Goal: Check status: Check status

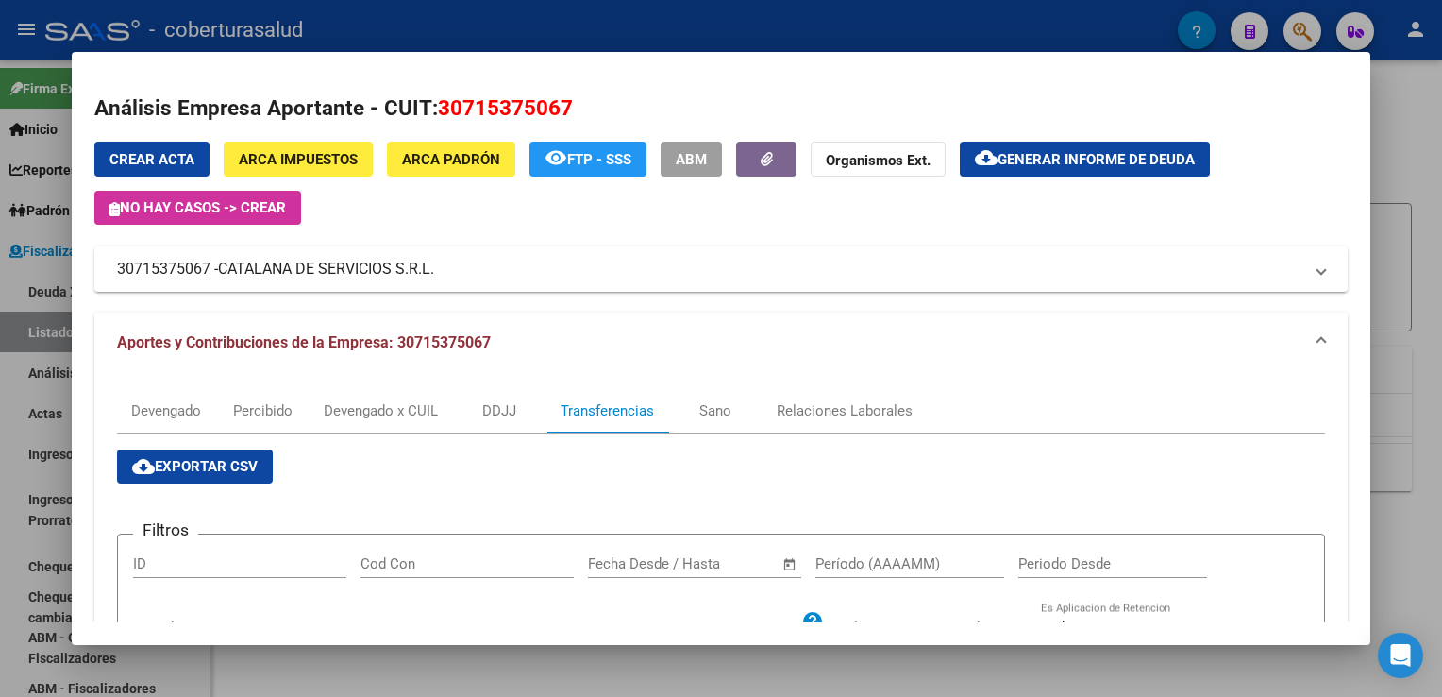
scroll to position [566, 0]
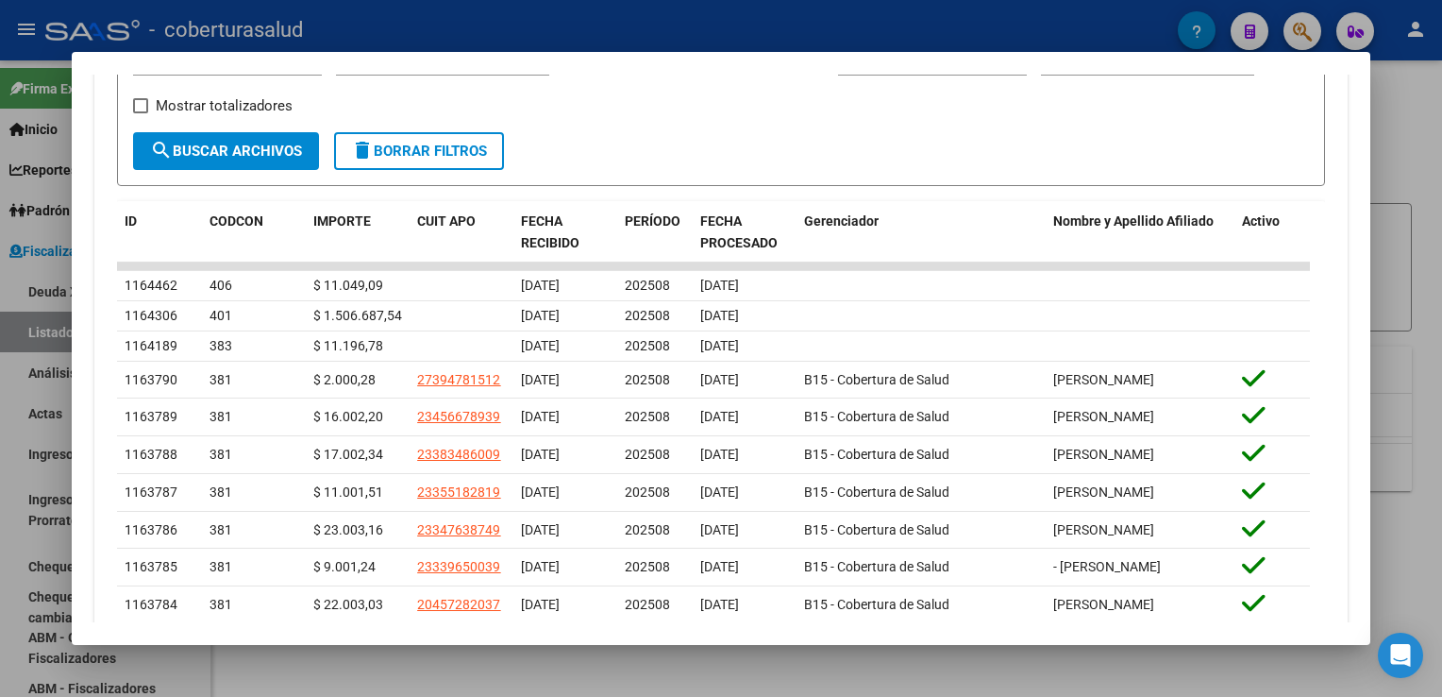
click at [22, 352] on div at bounding box center [721, 348] width 1442 height 697
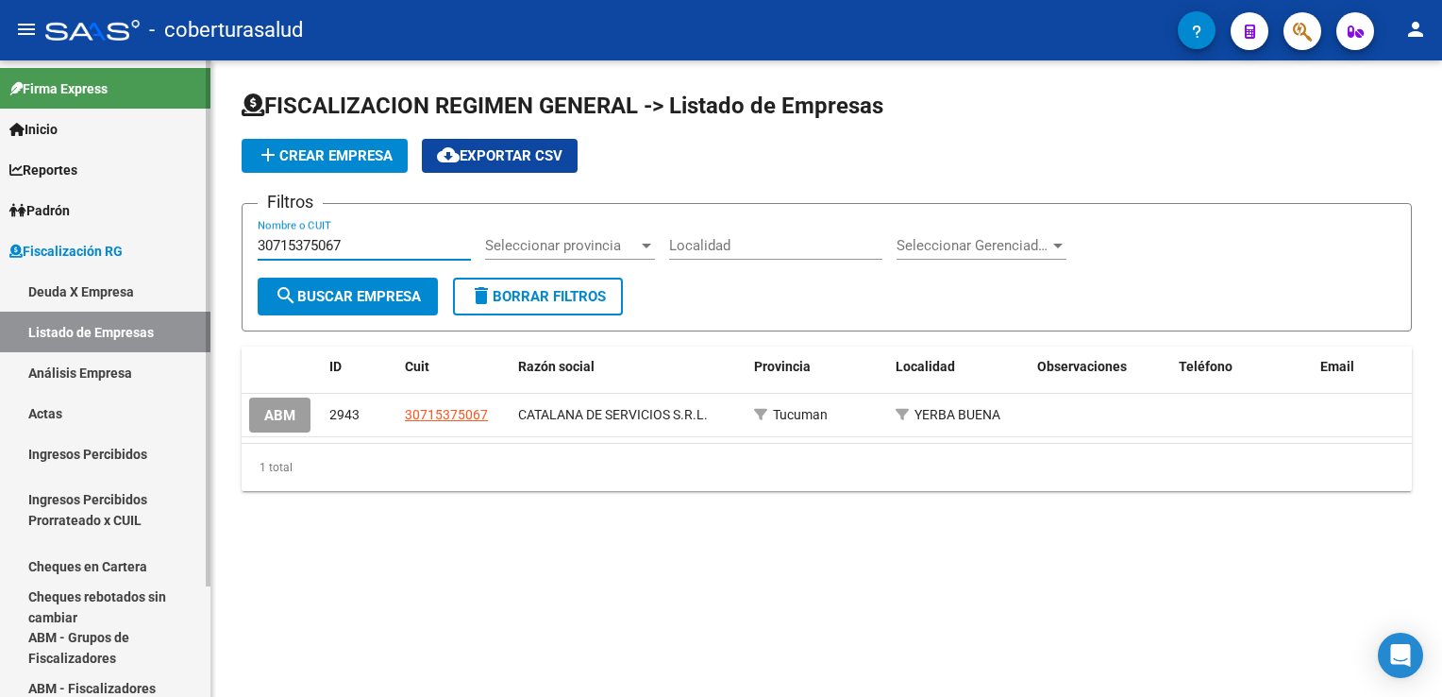
drag, startPoint x: 361, startPoint y: 250, endPoint x: 202, endPoint y: 248, distance: 158.6
click at [202, 248] on mat-sidenav-container "Firma Express Inicio Calendario SSS Instructivos Contacto OS Reportes Ingresos …" at bounding box center [721, 378] width 1442 height 636
paste input "545894528"
type input "30545894528"
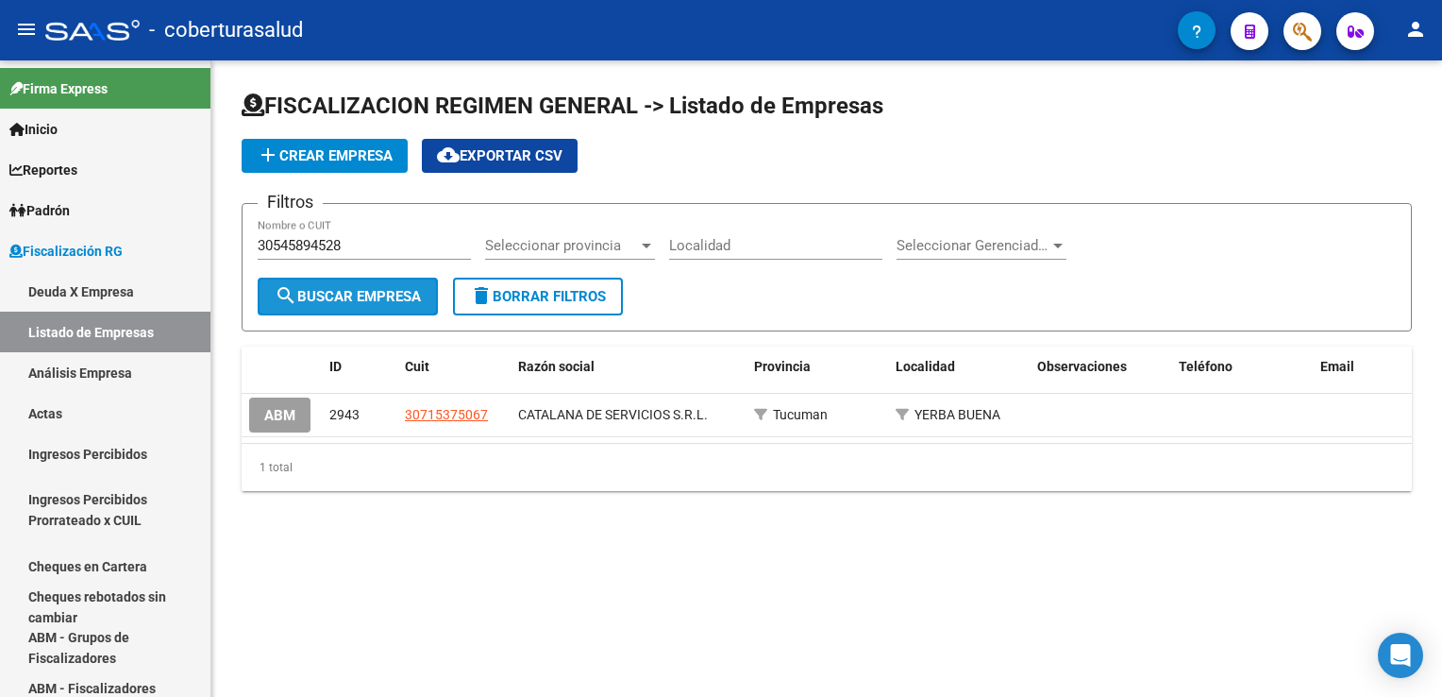
click at [374, 292] on span "search Buscar Empresa" at bounding box center [348, 296] width 146 height 17
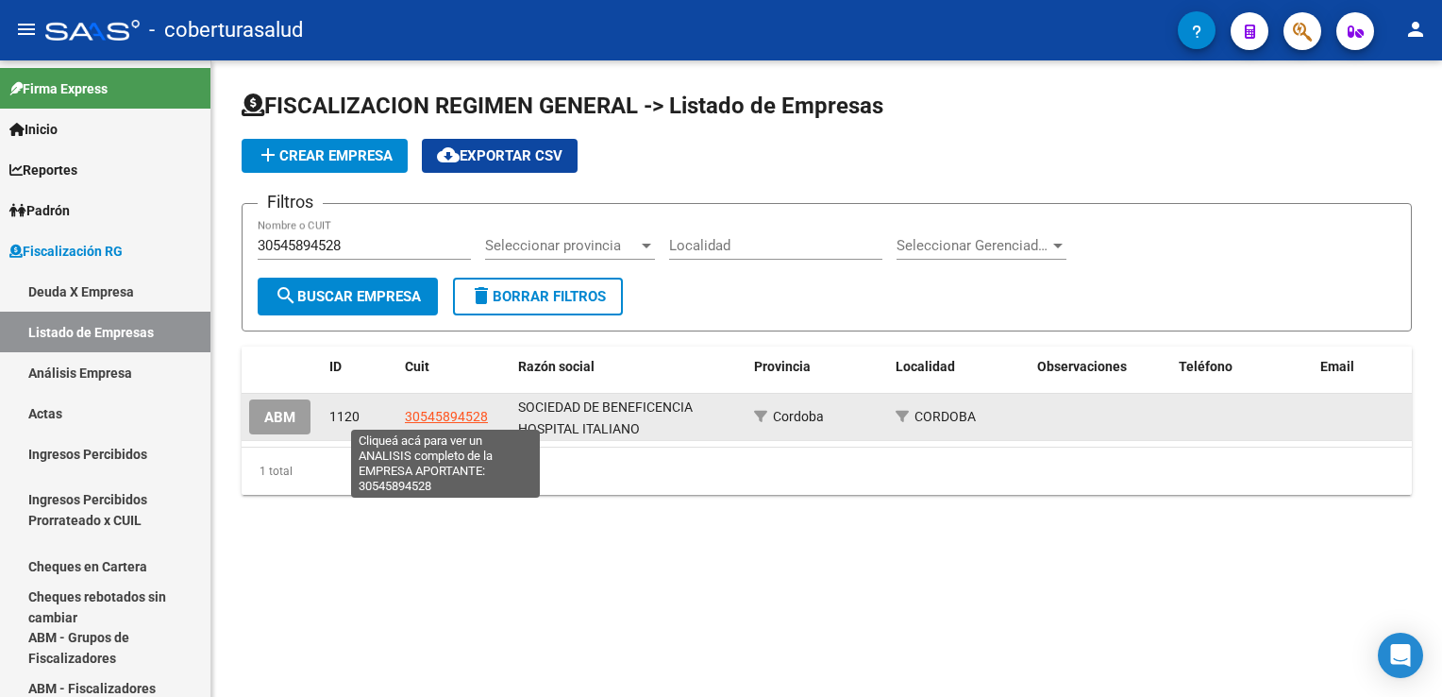
click at [471, 413] on span "30545894528" at bounding box center [446, 416] width 83 height 15
type textarea "30545894528"
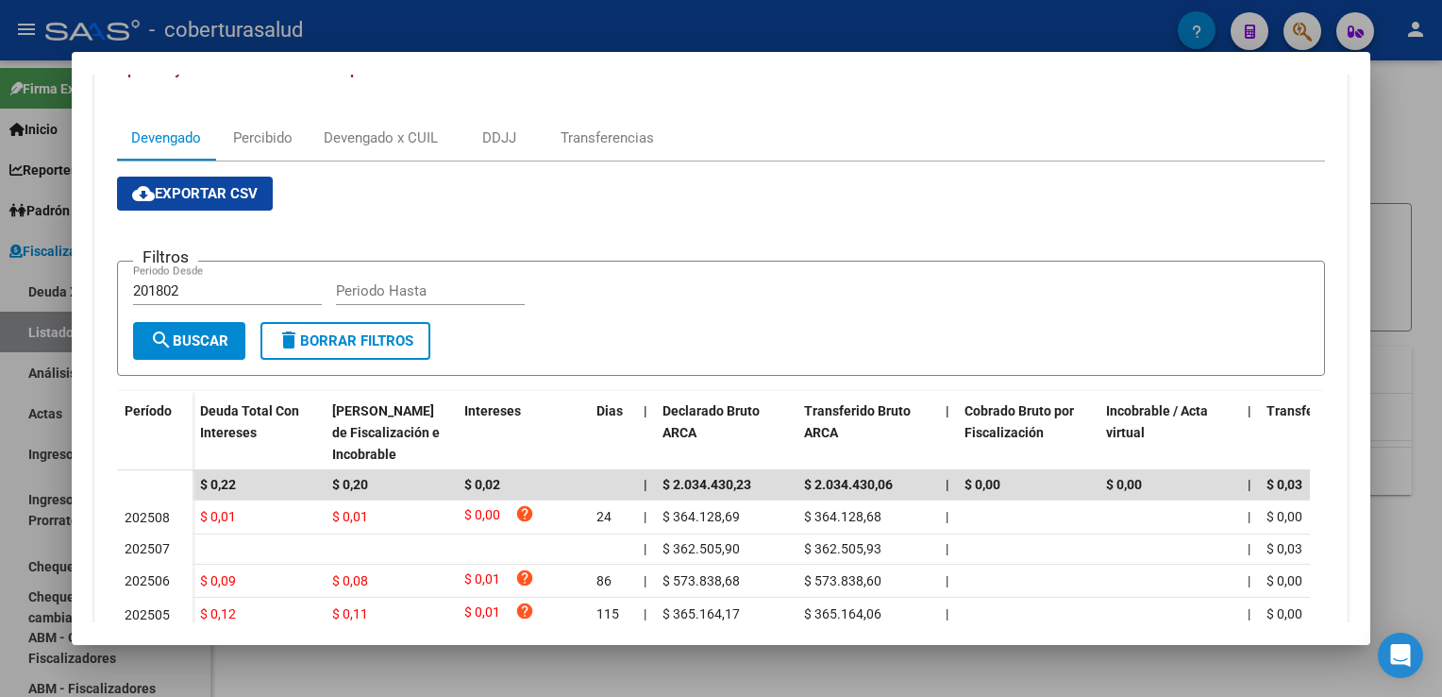
scroll to position [189, 0]
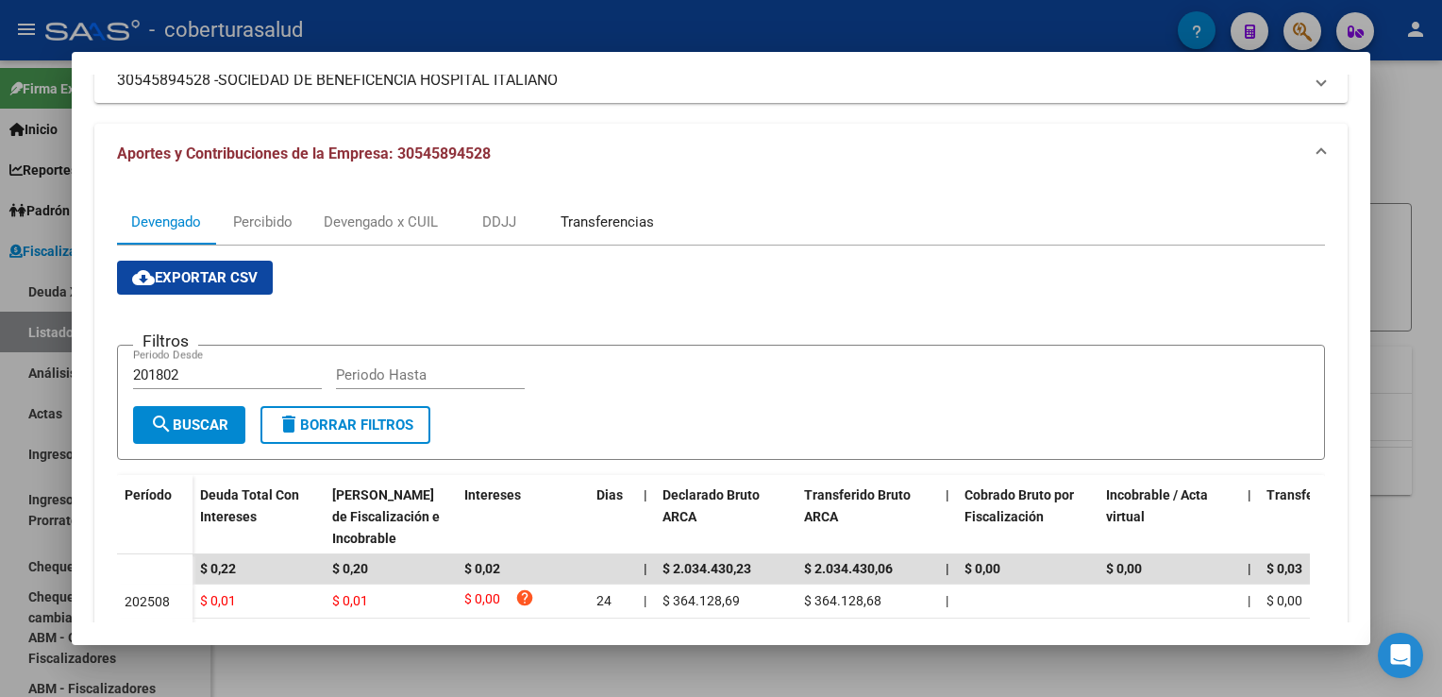
click at [633, 221] on div "Transferencias" at bounding box center [607, 221] width 93 height 21
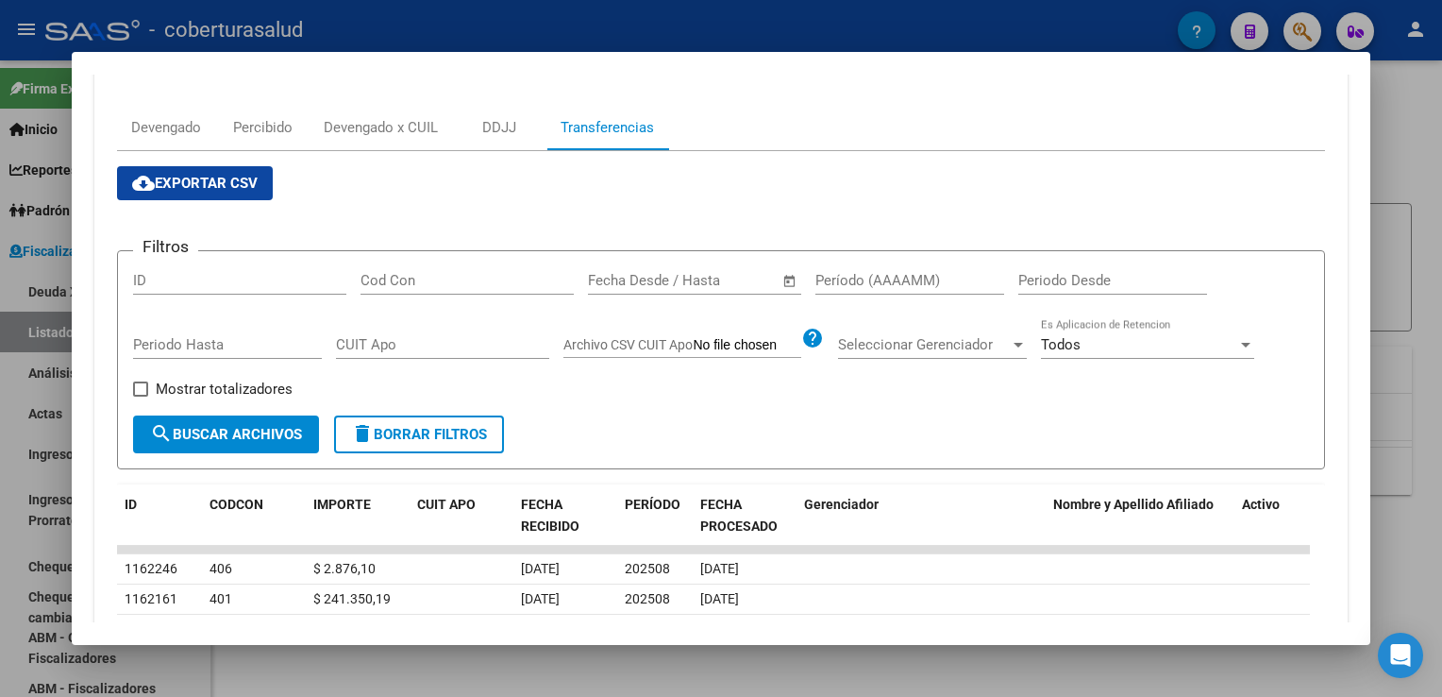
scroll to position [472, 0]
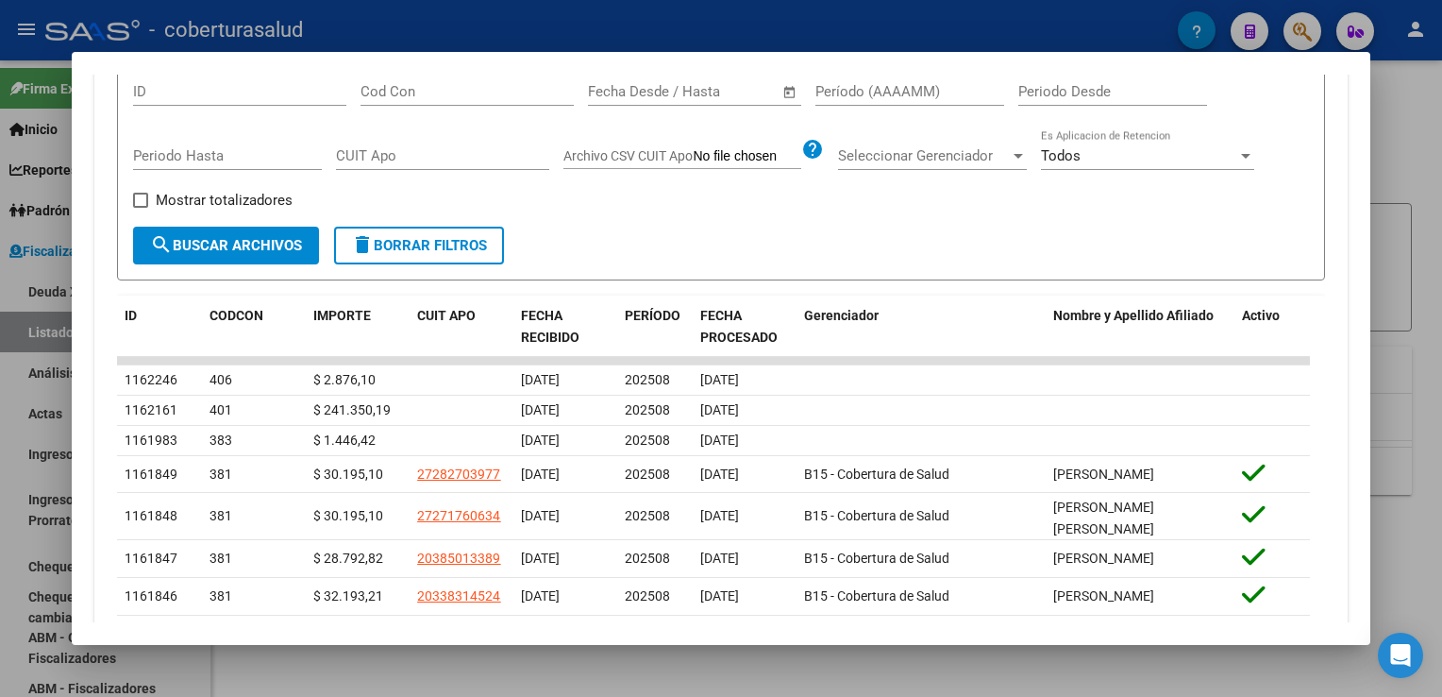
click at [21, 358] on div at bounding box center [721, 348] width 1442 height 697
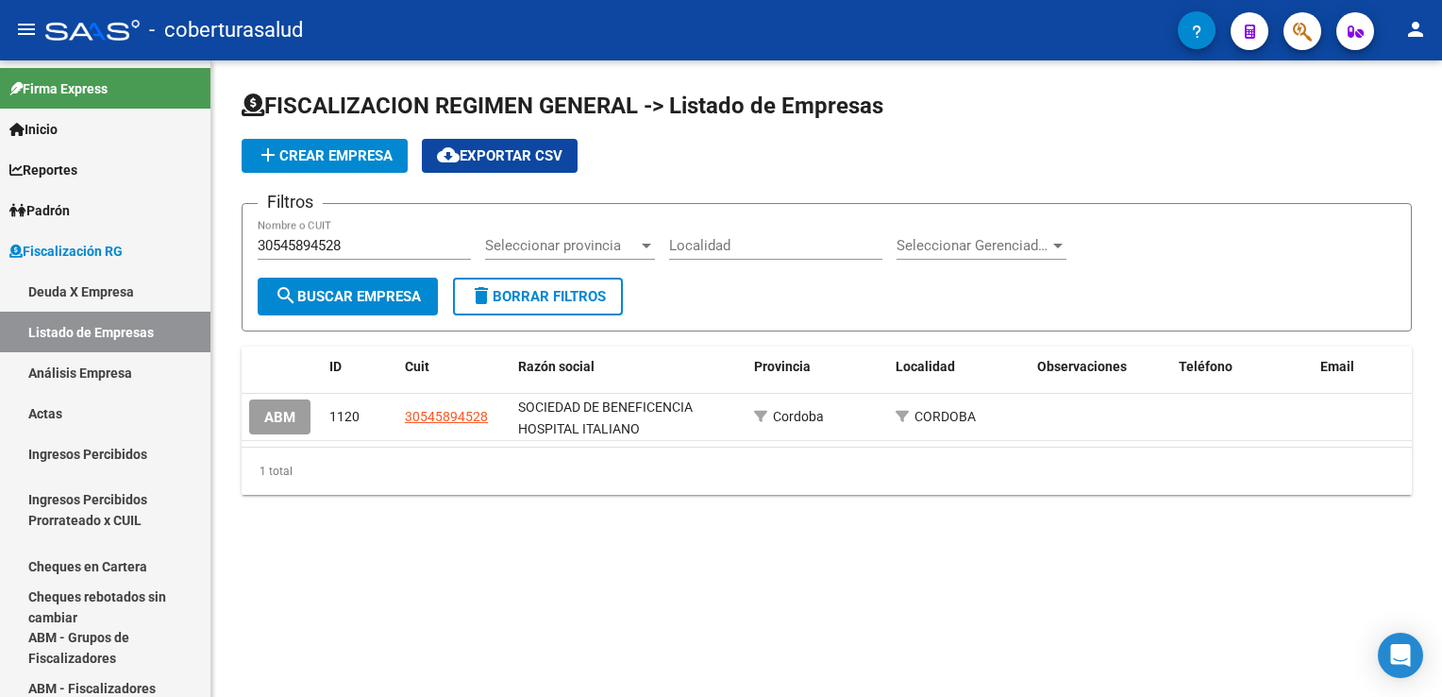
drag, startPoint x: 358, startPoint y: 262, endPoint x: 351, endPoint y: 255, distance: 10.0
click at [351, 255] on div "30545894528 Nombre o CUIT" at bounding box center [364, 248] width 213 height 59
drag, startPoint x: 351, startPoint y: 255, endPoint x: 213, endPoint y: 241, distance: 138.5
click at [219, 241] on div "FISCALIZACION REGIMEN GENERAL -> Listado de Empresas add Crear Empresa cloud_do…" at bounding box center [826, 307] width 1231 height 495
paste input "18855537"
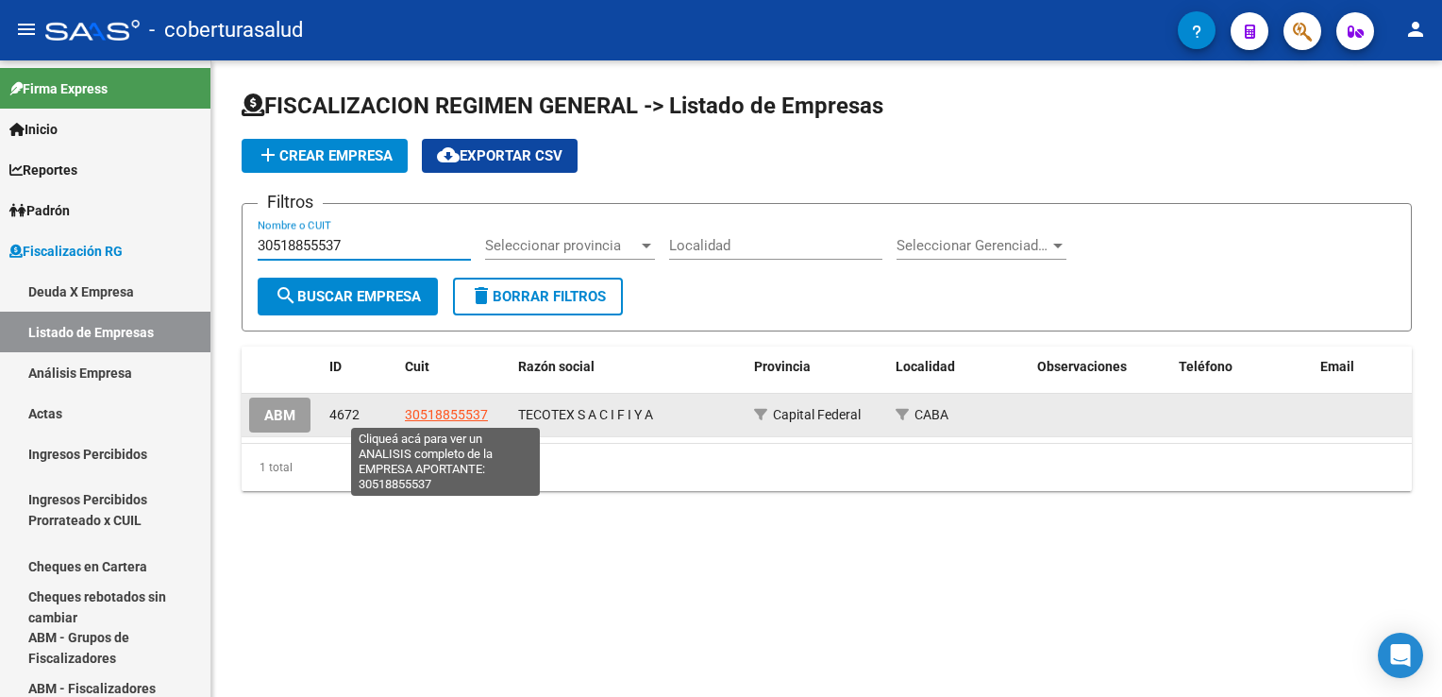
type input "30518855537"
click at [443, 416] on span "30518855537" at bounding box center [446, 414] width 83 height 15
type textarea "30518855537"
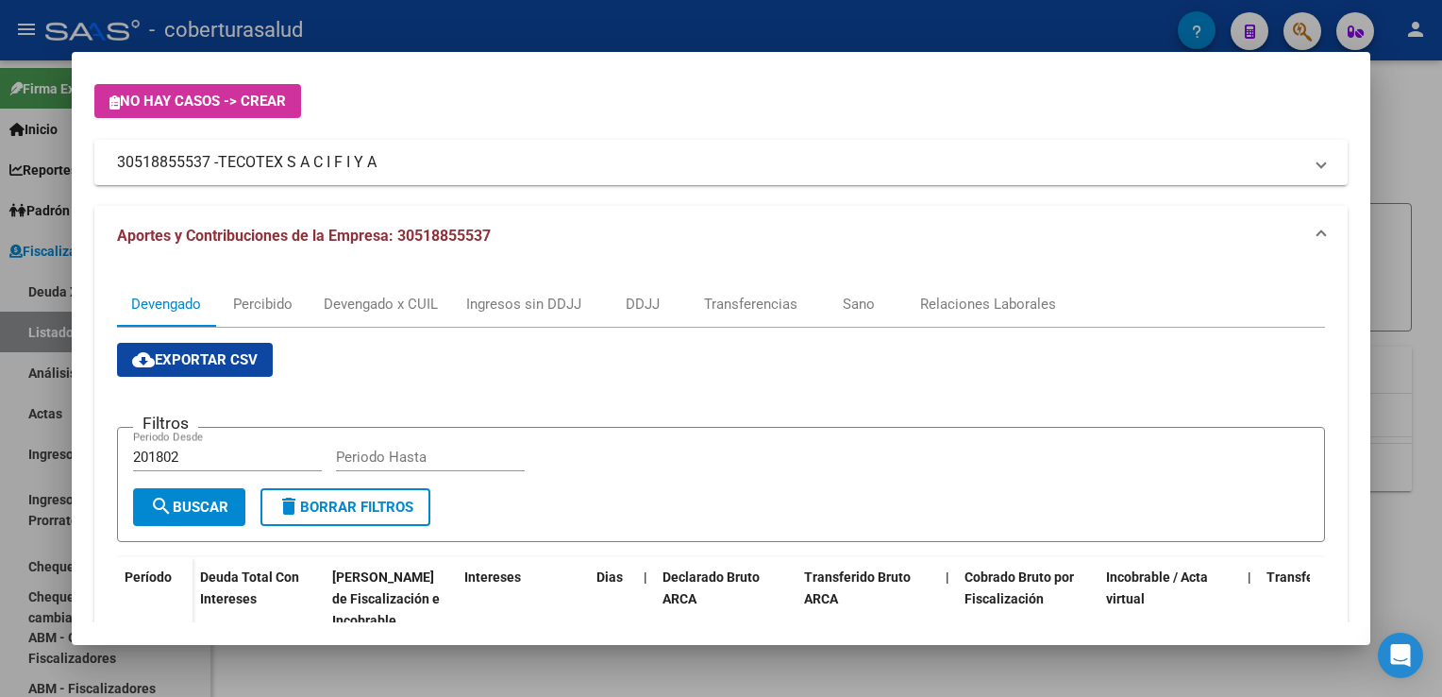
scroll to position [283, 0]
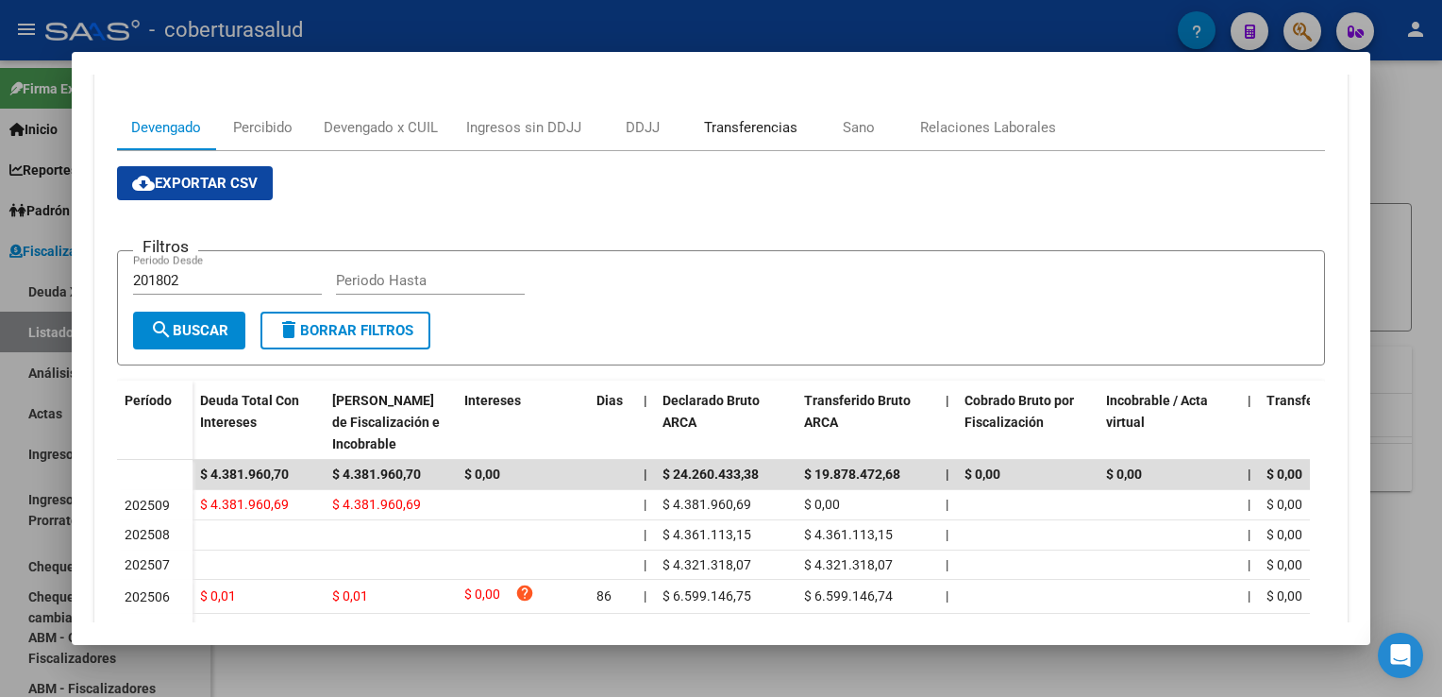
click at [725, 125] on div "Transferencias" at bounding box center [750, 127] width 93 height 21
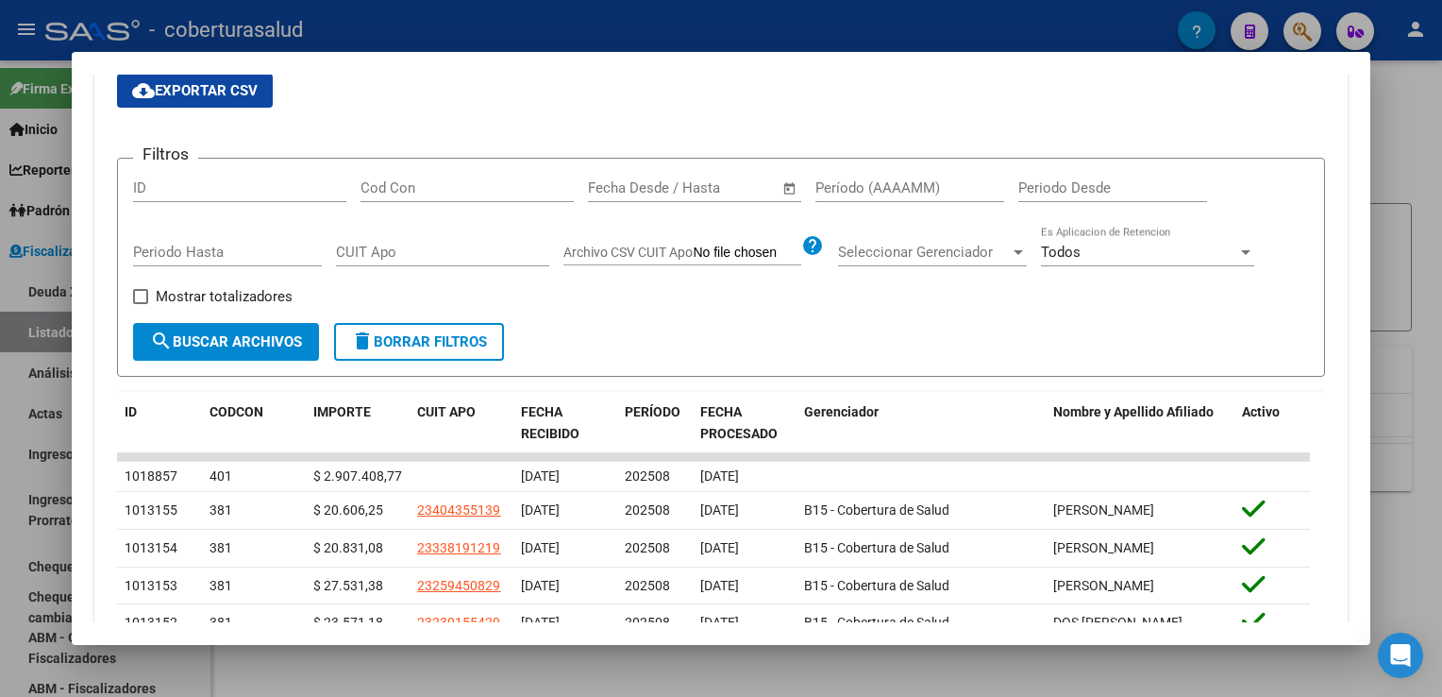
scroll to position [346, 0]
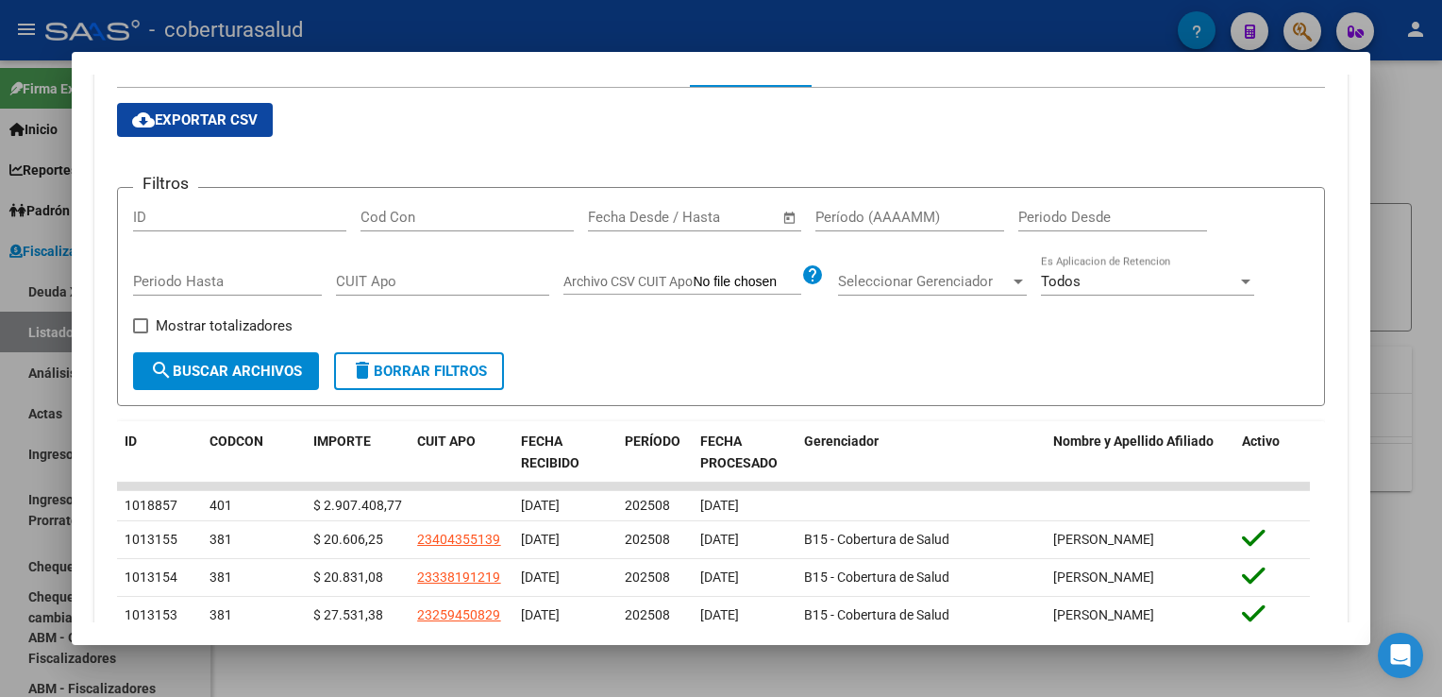
click at [8, 391] on div at bounding box center [721, 348] width 1442 height 697
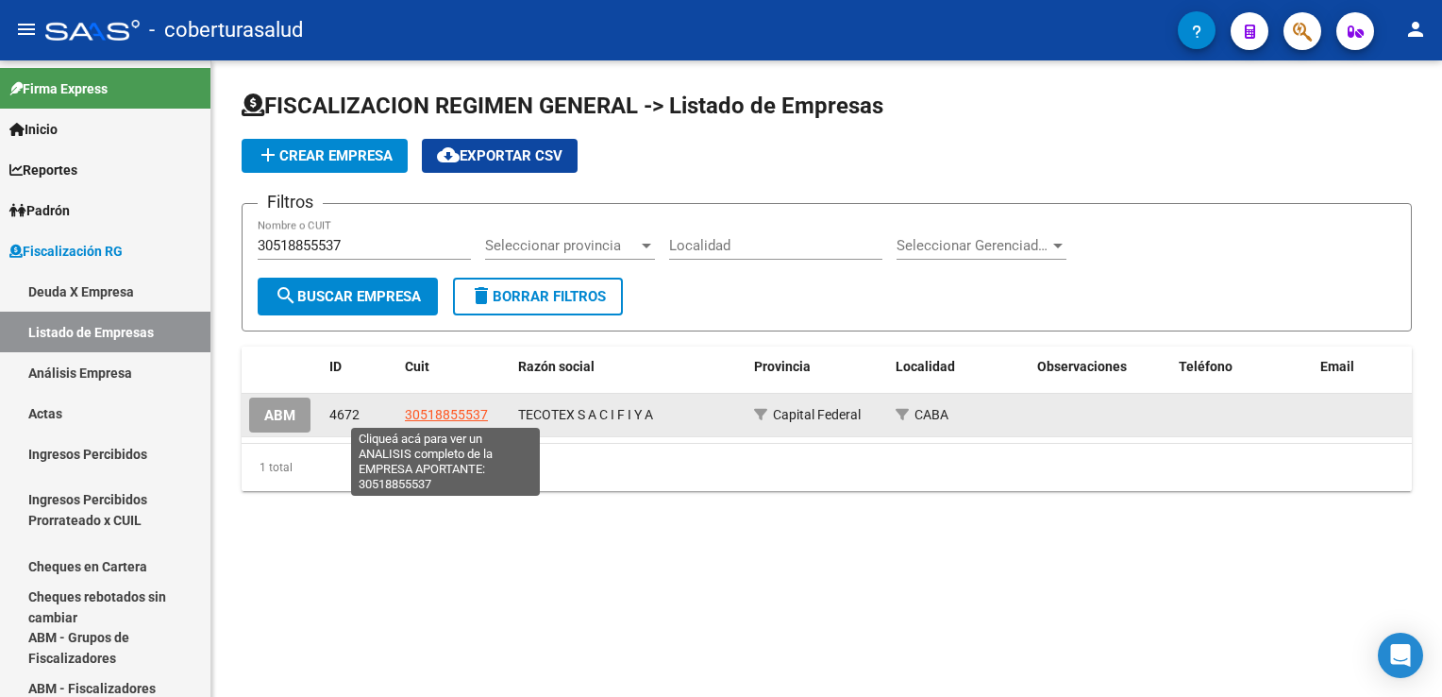
click at [479, 409] on span "30518855537" at bounding box center [446, 414] width 83 height 15
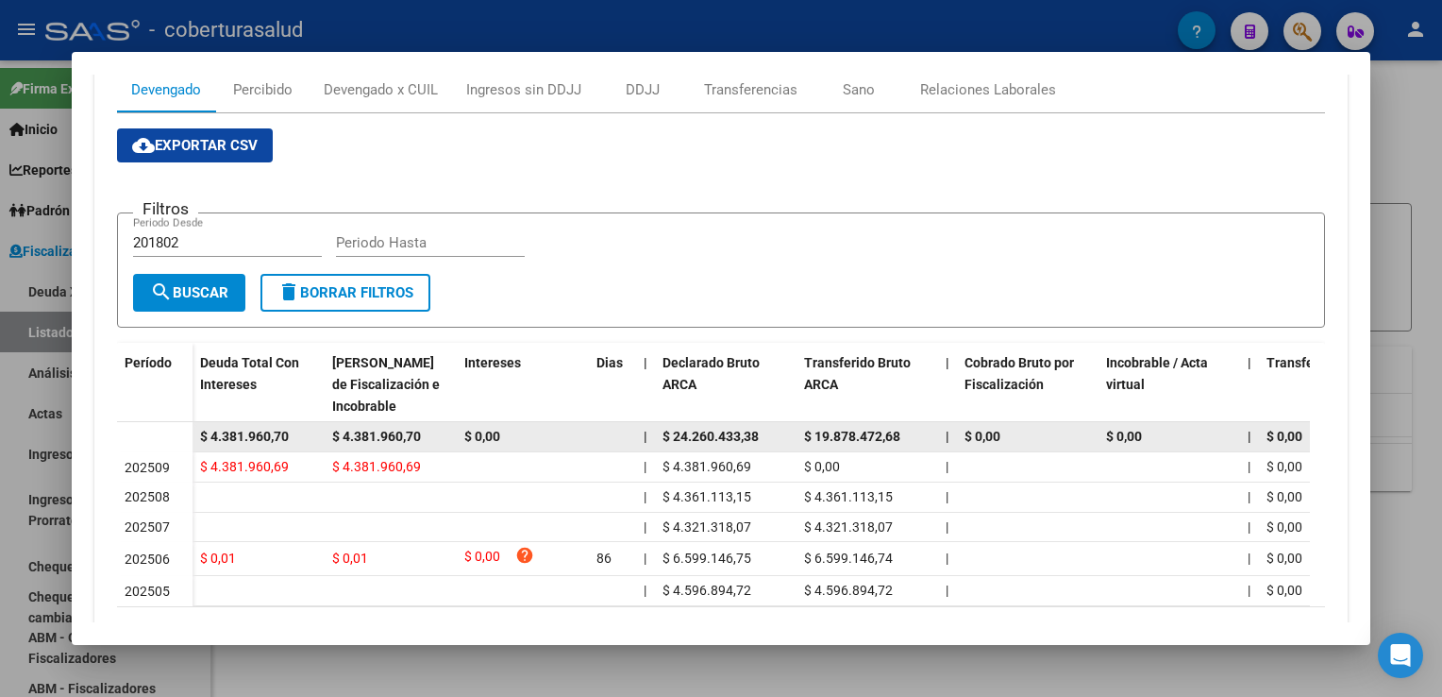
scroll to position [132, 0]
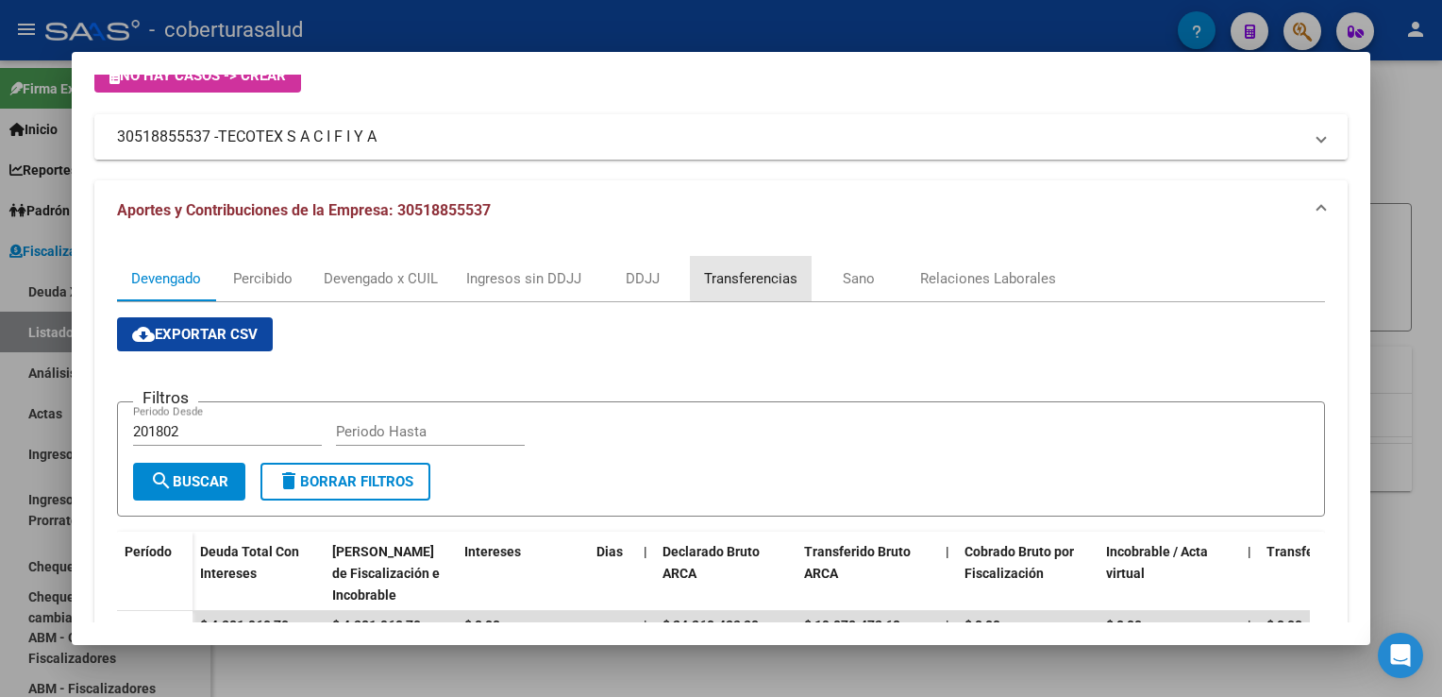
click at [761, 278] on div "Transferencias" at bounding box center [750, 278] width 93 height 21
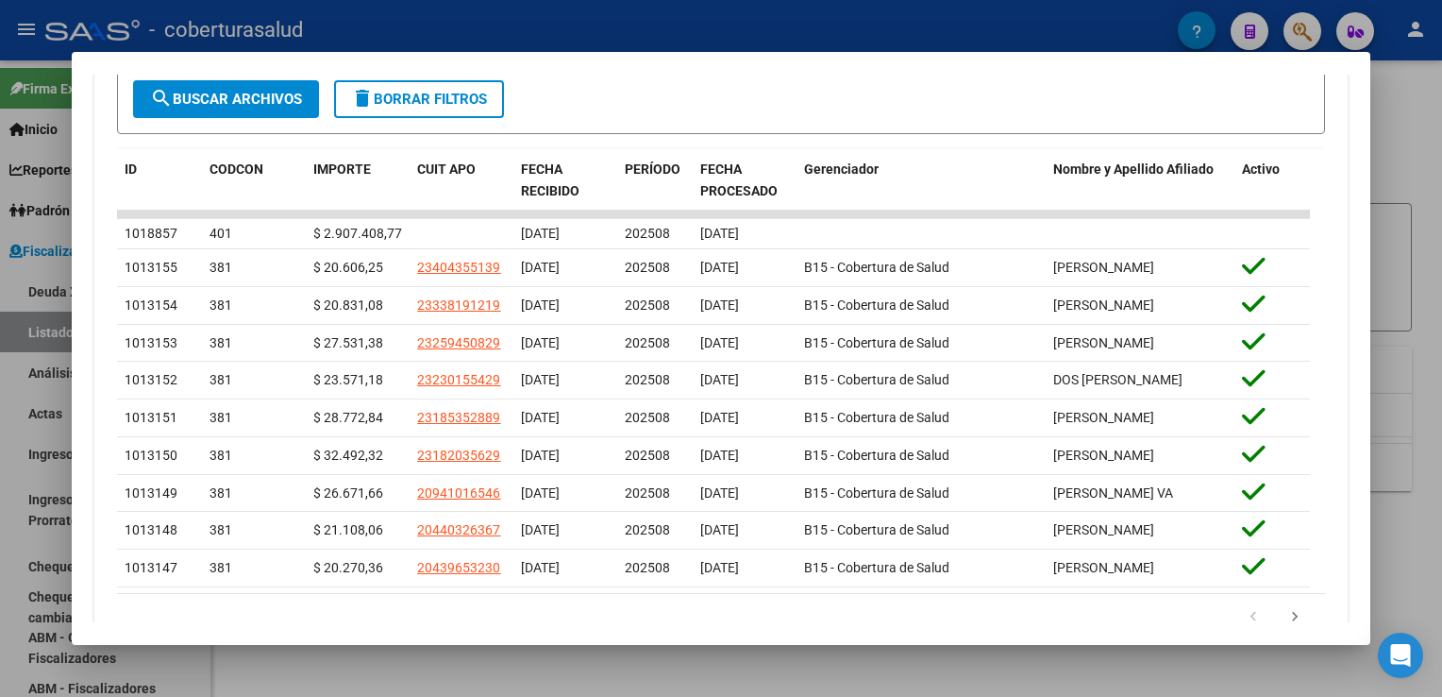
scroll to position [661, 0]
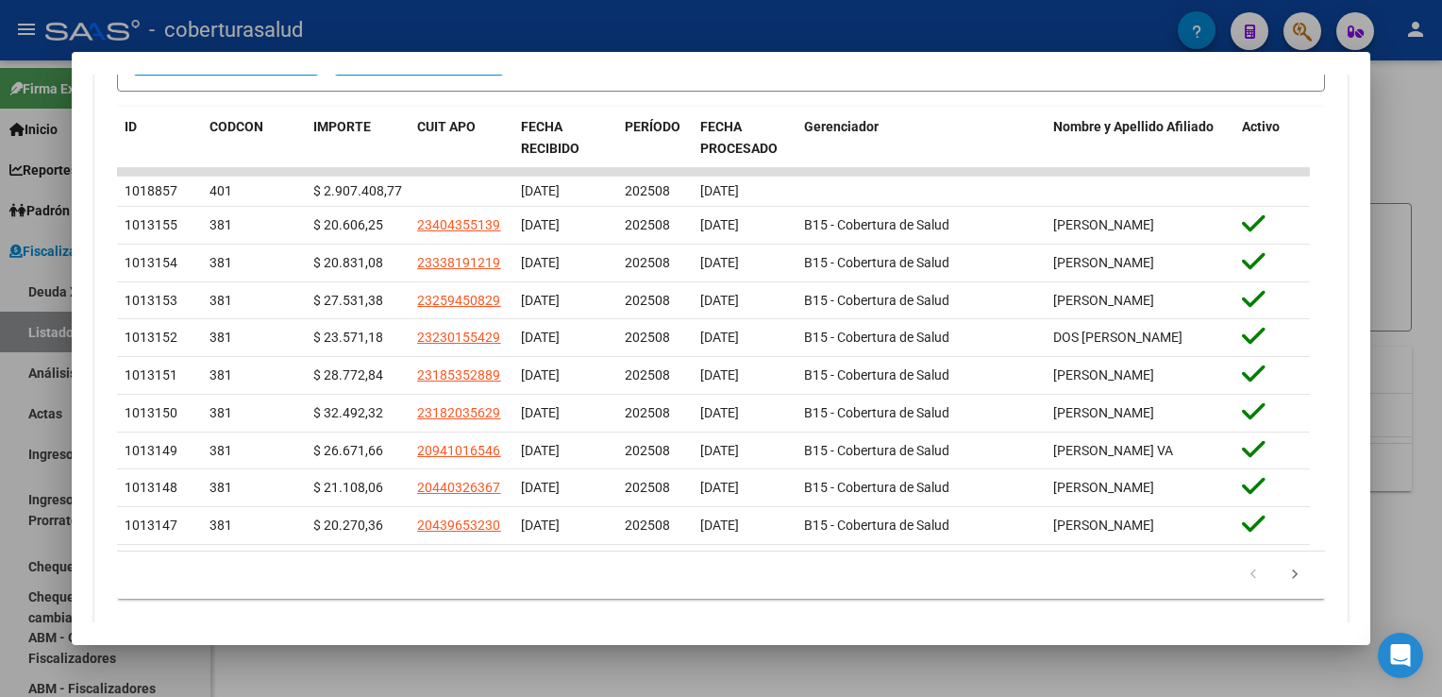
click at [0, 74] on div at bounding box center [721, 348] width 1442 height 697
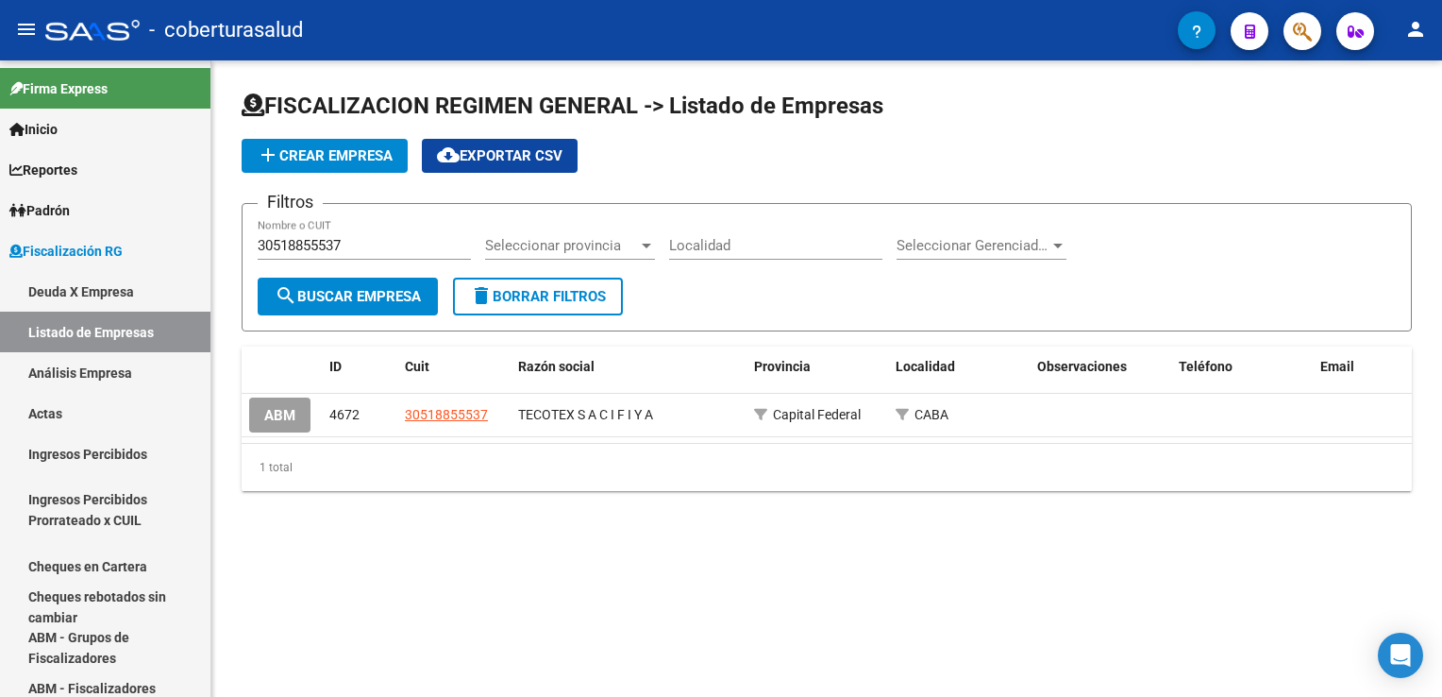
click at [651, 578] on mat-sidenav-content "FISCALIZACION REGIMEN GENERAL -> Listado de Empresas add Crear Empresa cloud_do…" at bounding box center [826, 378] width 1231 height 636
click at [352, 551] on div "FISCALIZACION REGIMEN GENERAL -> Listado de Empresas add Crear Empresa cloud_do…" at bounding box center [826, 305] width 1231 height 491
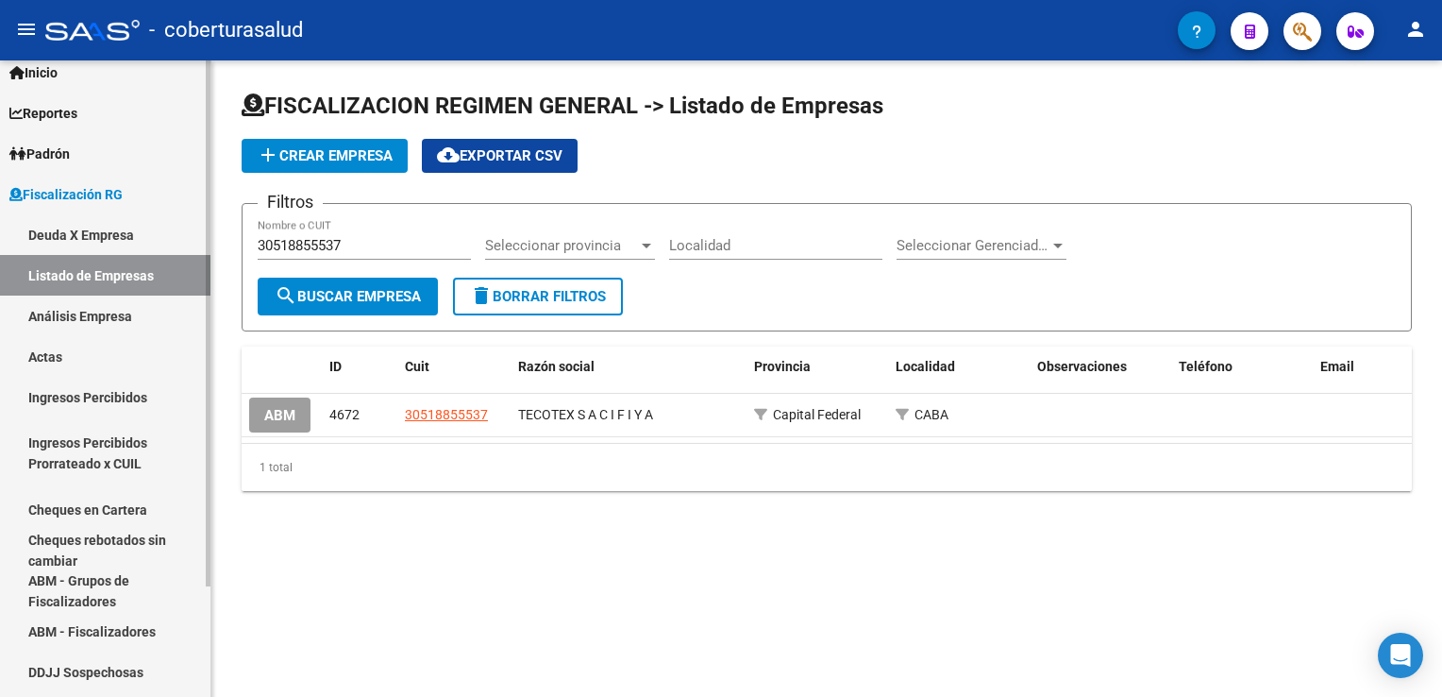
scroll to position [0, 0]
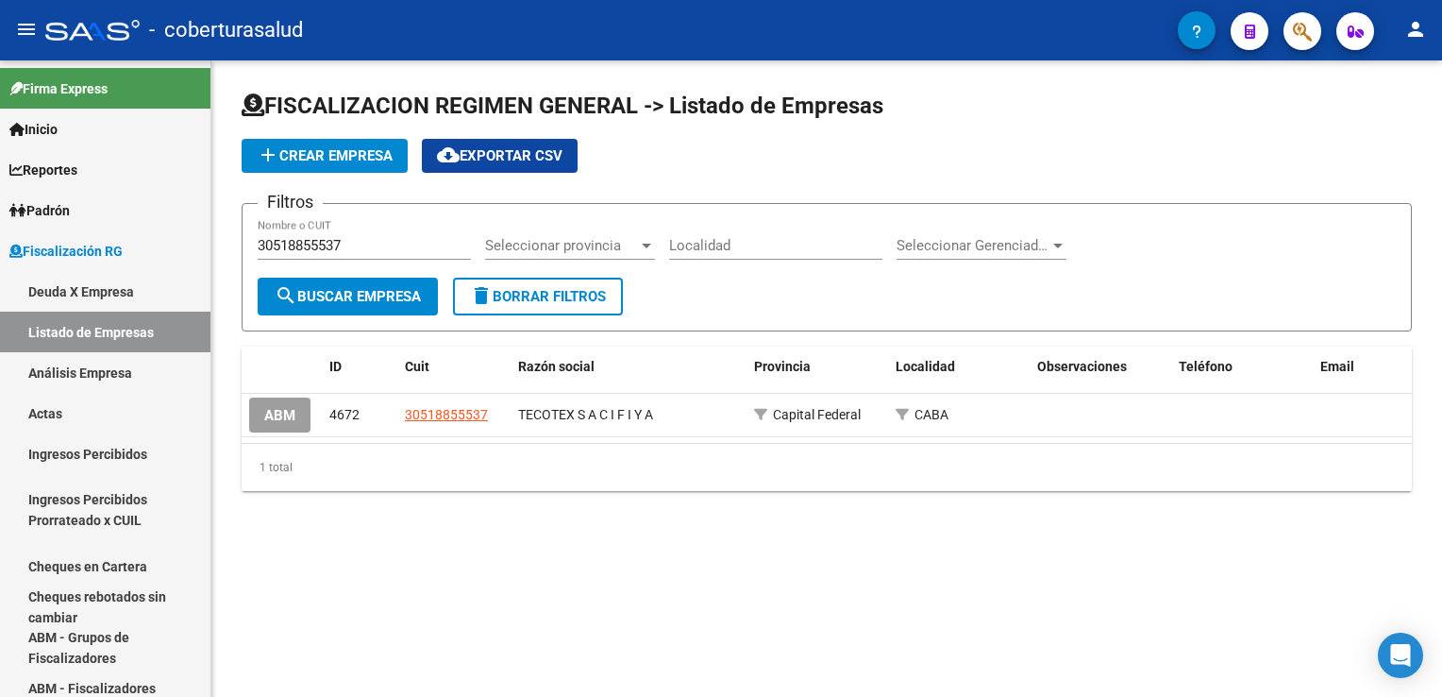
click at [233, 513] on div "FISCALIZACION REGIMEN GENERAL -> Listado de Empresas add Crear Empresa cloud_do…" at bounding box center [826, 305] width 1231 height 491
drag, startPoint x: 362, startPoint y: 242, endPoint x: 33, endPoint y: 239, distance: 329.4
click at [47, 244] on mat-sidenav-container "Firma Express Inicio Calendario SSS Instructivos Contacto OS Reportes Ingresos …" at bounding box center [721, 378] width 1442 height 636
paste input "46144263"
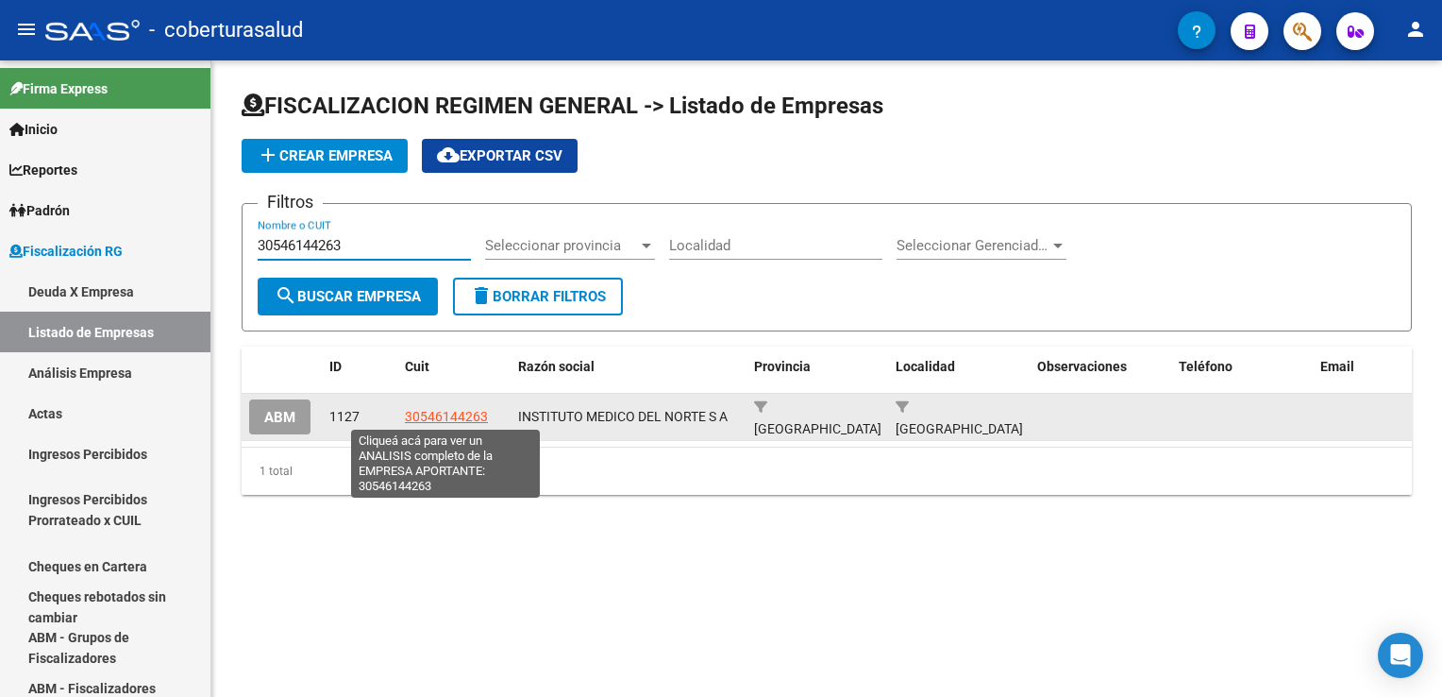
type input "30546144263"
click at [440, 413] on span "30546144263" at bounding box center [446, 416] width 83 height 15
type textarea "30546144263"
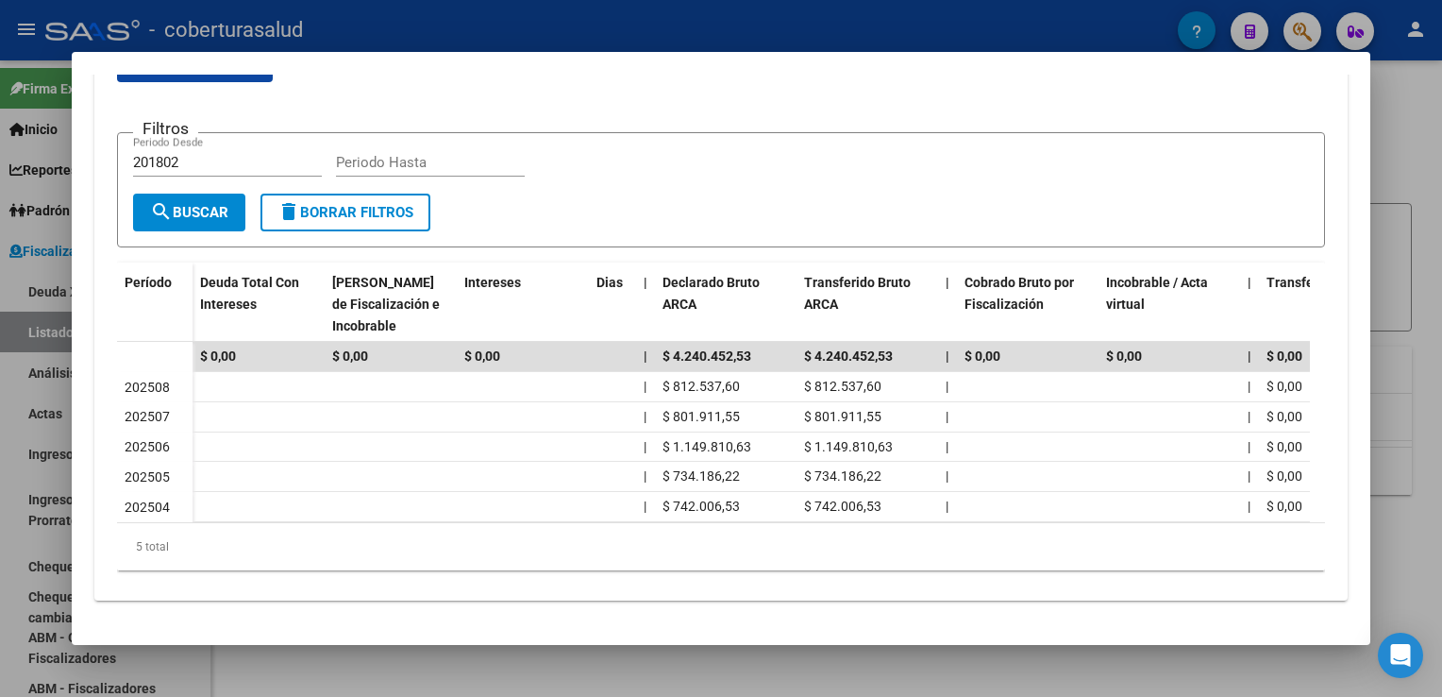
scroll to position [223, 0]
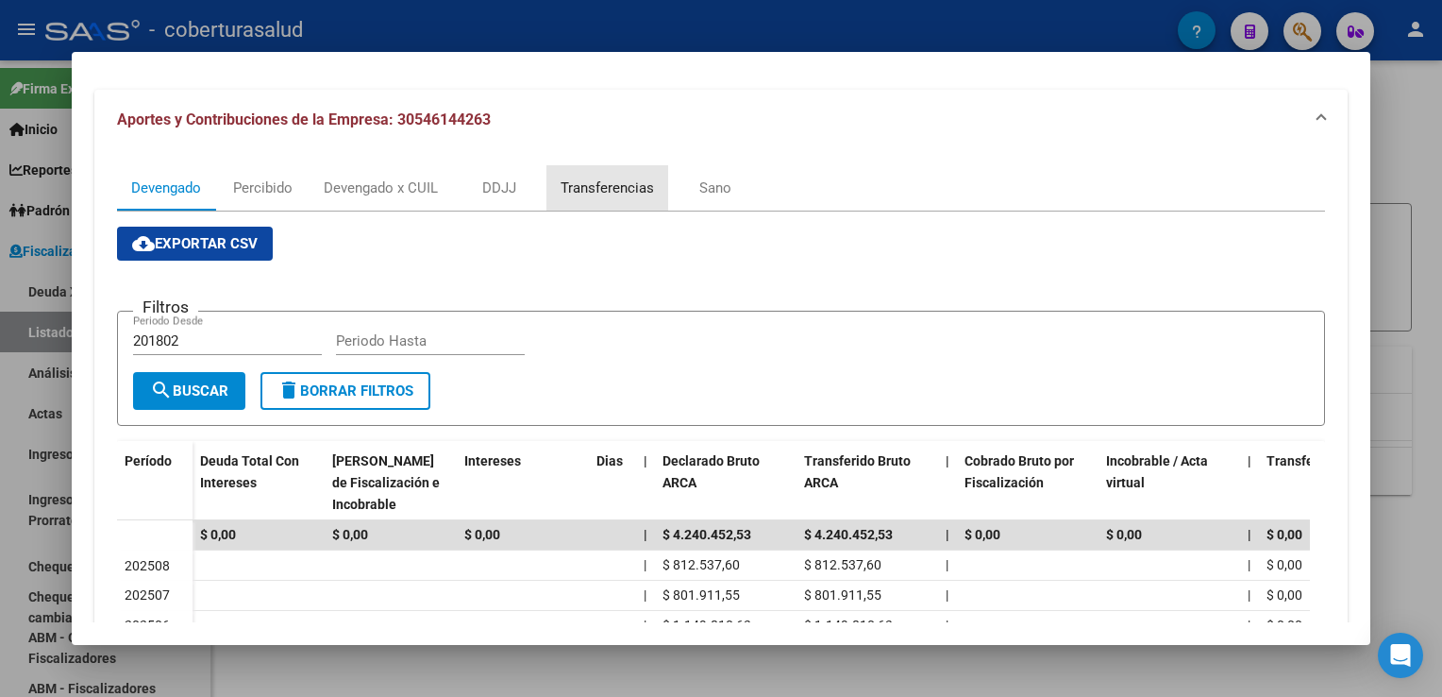
click at [588, 183] on div "Transferencias" at bounding box center [607, 187] width 93 height 21
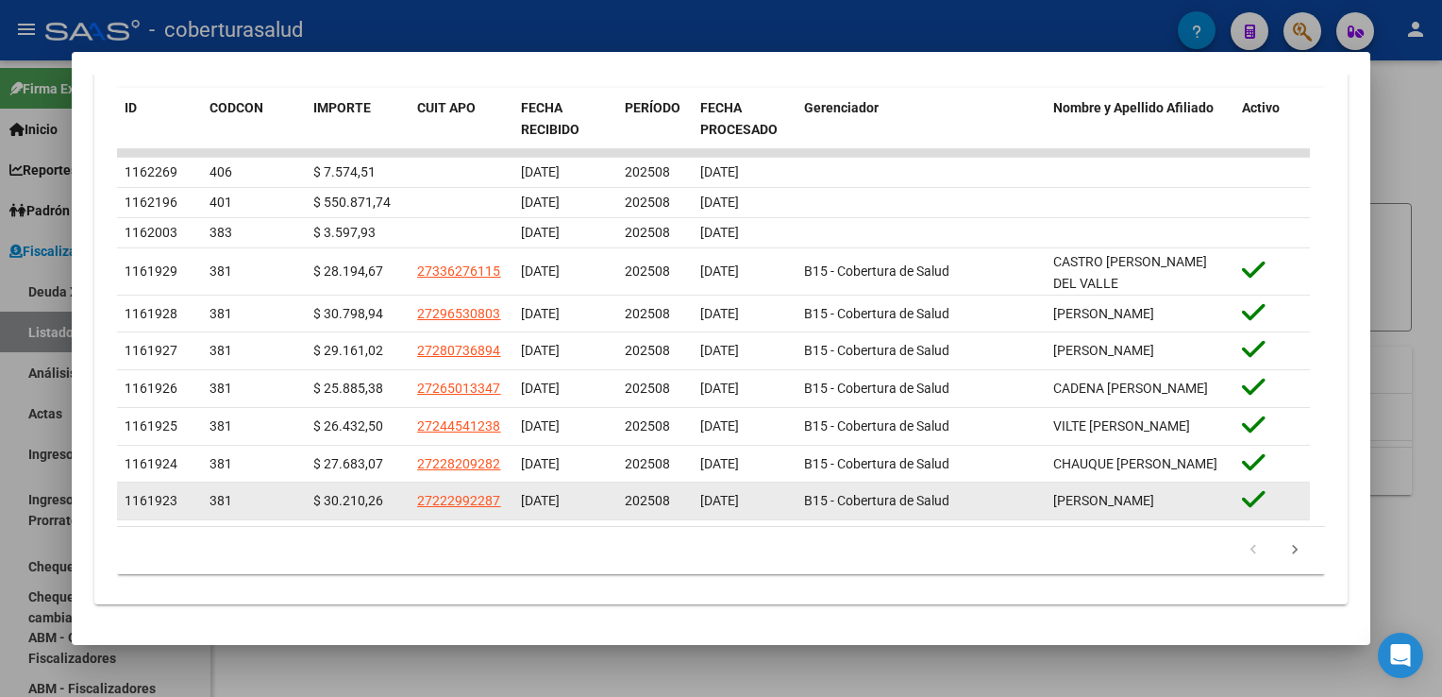
scroll to position [689, 0]
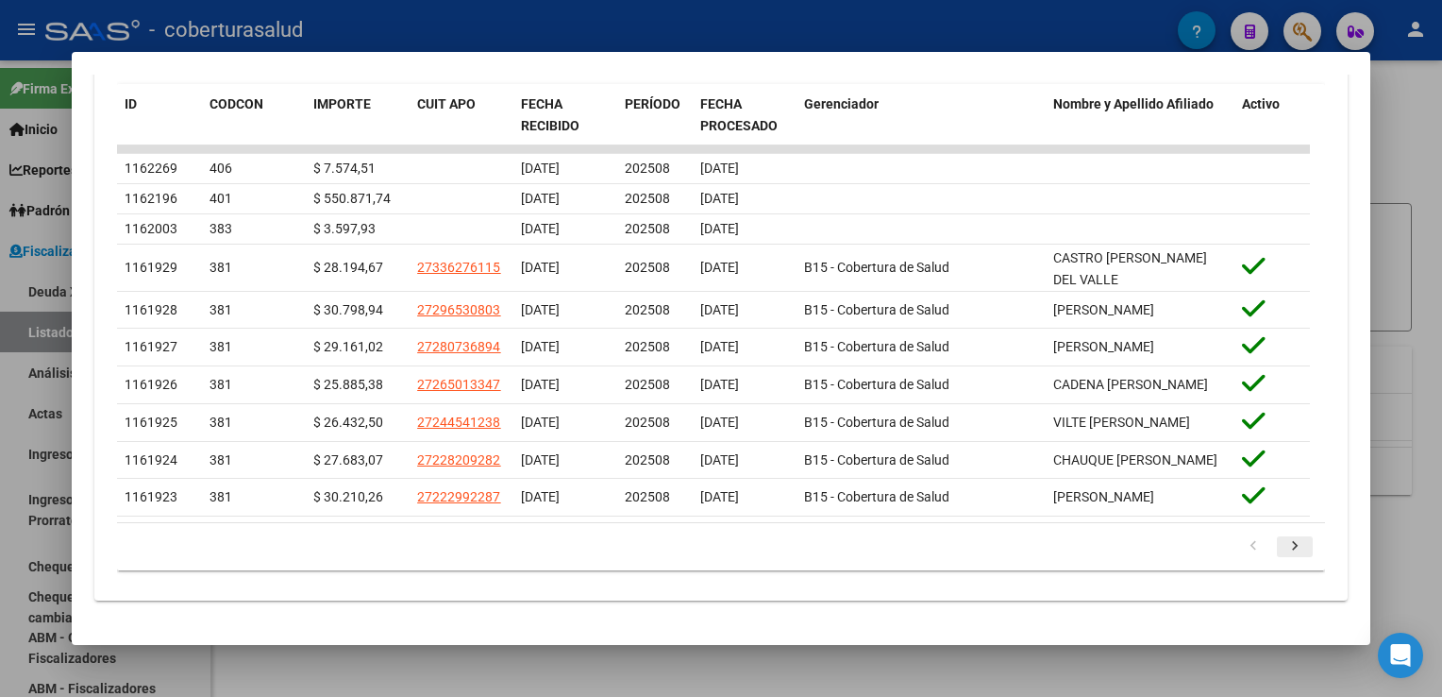
click at [1283, 550] on icon "go to next page" at bounding box center [1295, 548] width 25 height 23
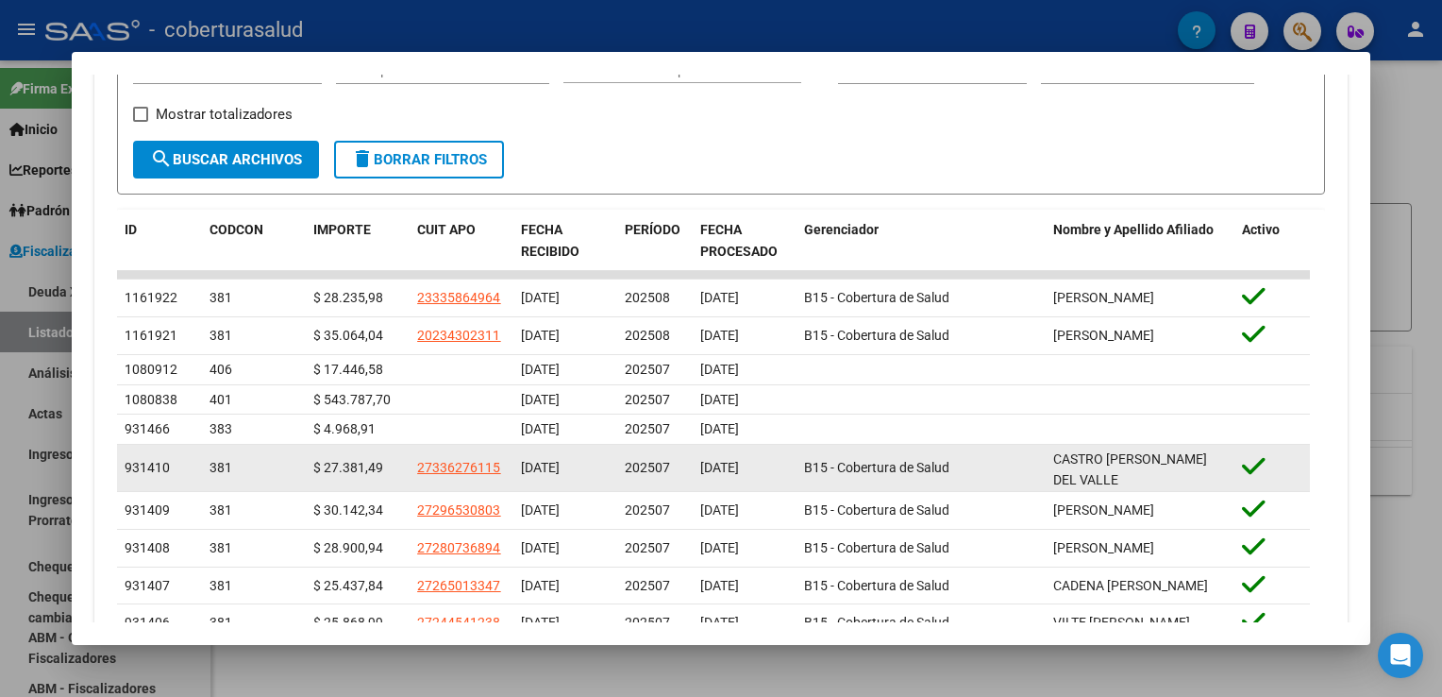
scroll to position [406, 0]
